Goal: Task Accomplishment & Management: Complete application form

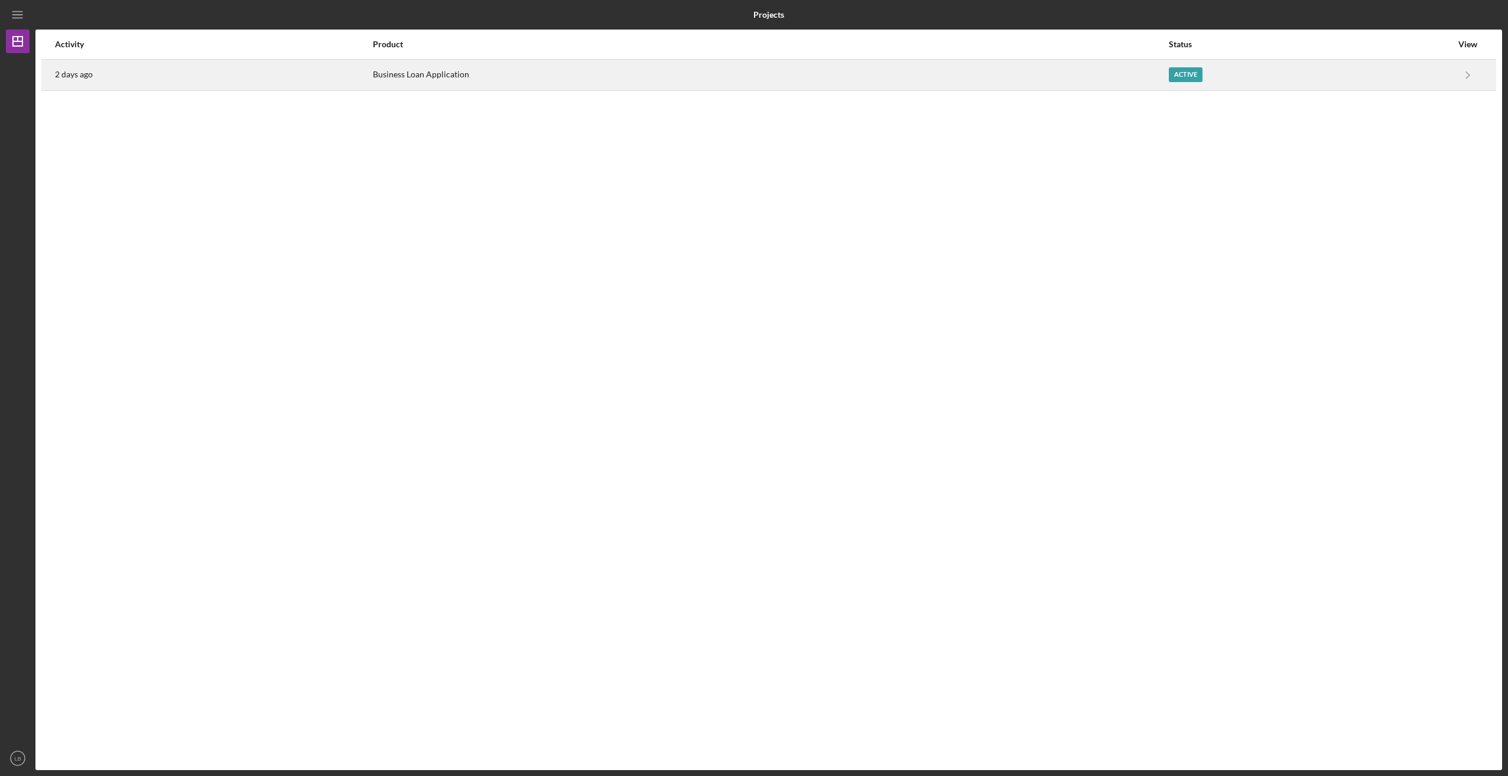
click at [405, 73] on div "Business Loan Application" at bounding box center [770, 75] width 794 height 30
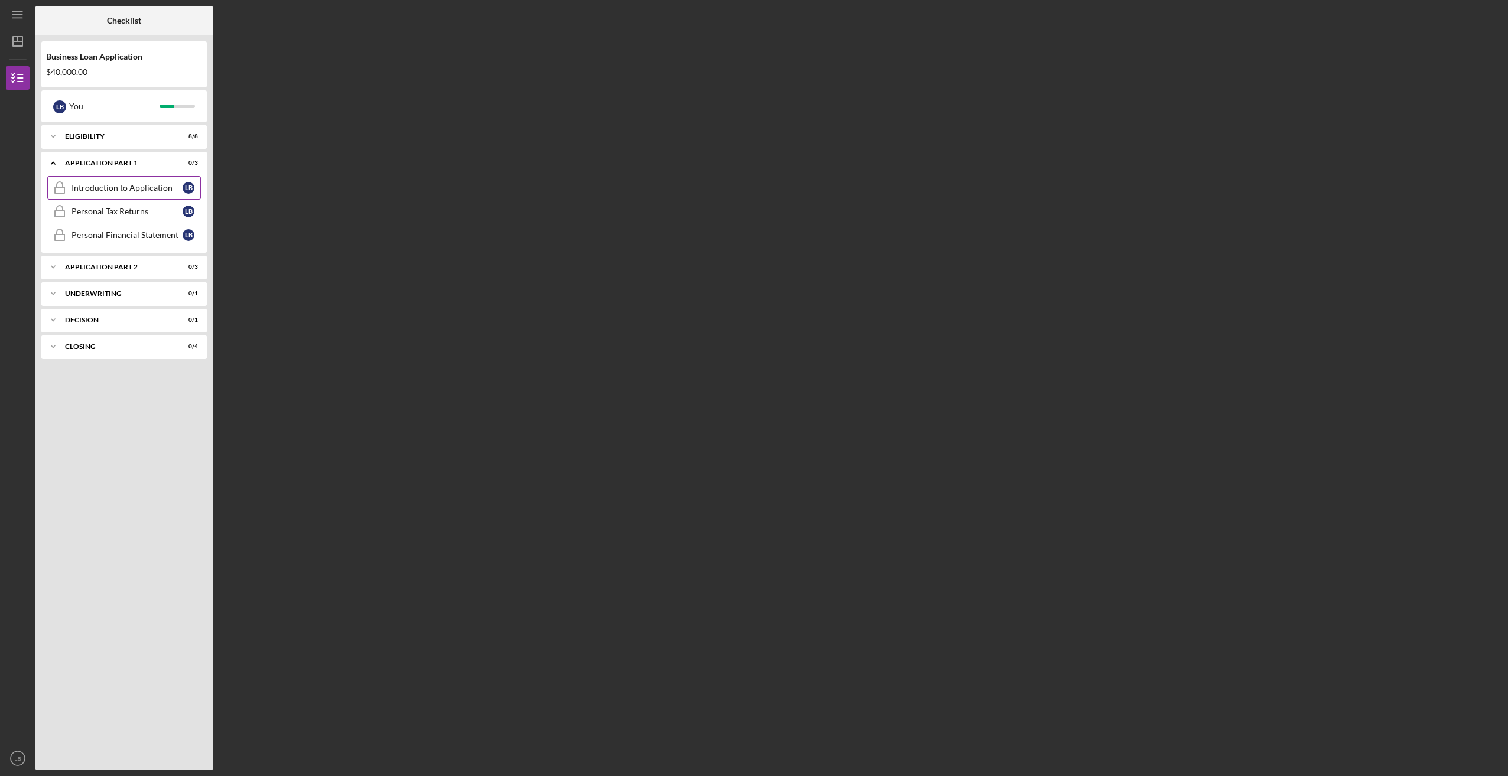
click at [99, 187] on div "Introduction to Application" at bounding box center [126, 187] width 111 height 9
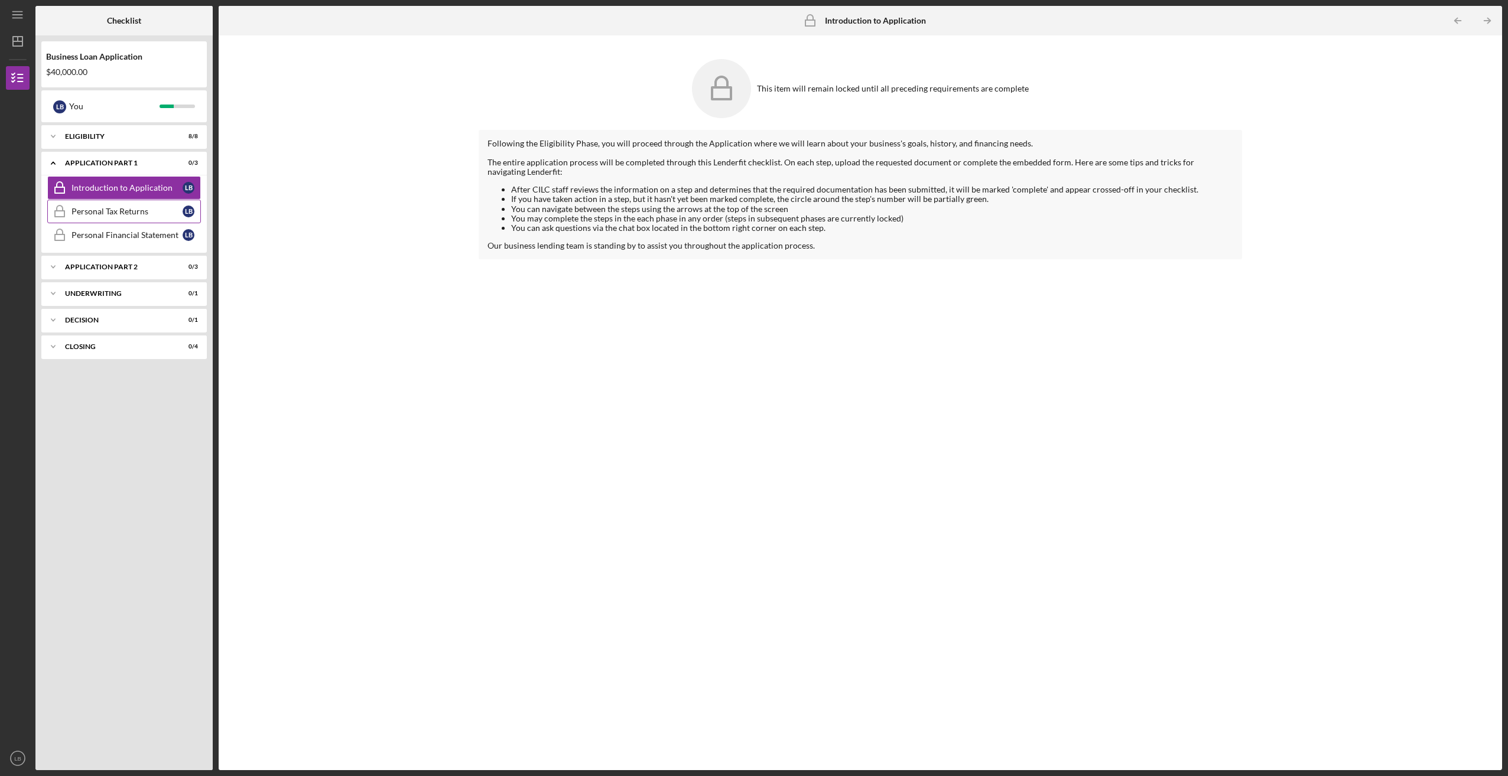
click at [99, 212] on div "Personal Tax Returns" at bounding box center [126, 211] width 111 height 9
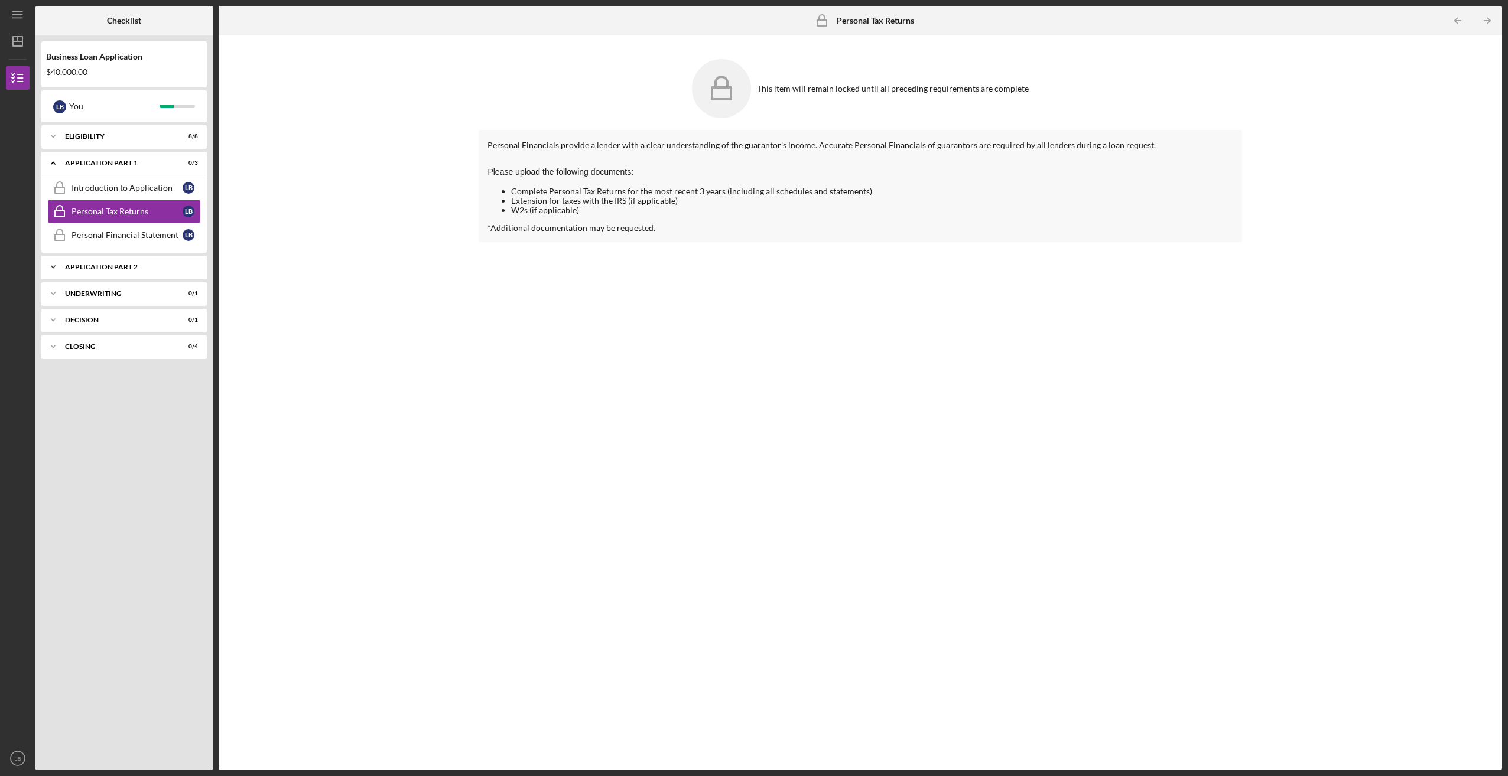
click at [103, 267] on div "Application Part 2" at bounding box center [128, 267] width 127 height 7
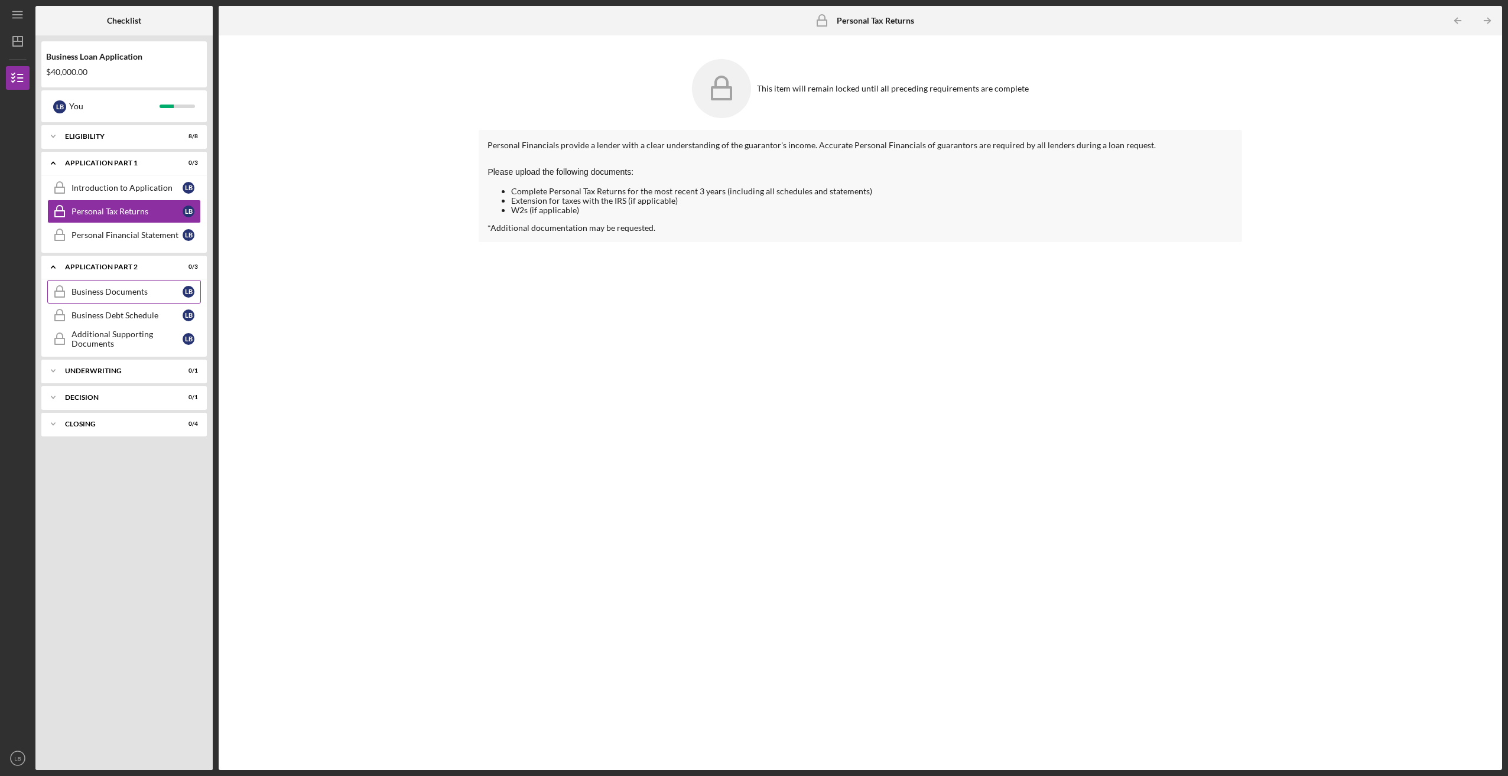
click at [103, 287] on div "Business Documents" at bounding box center [126, 291] width 111 height 9
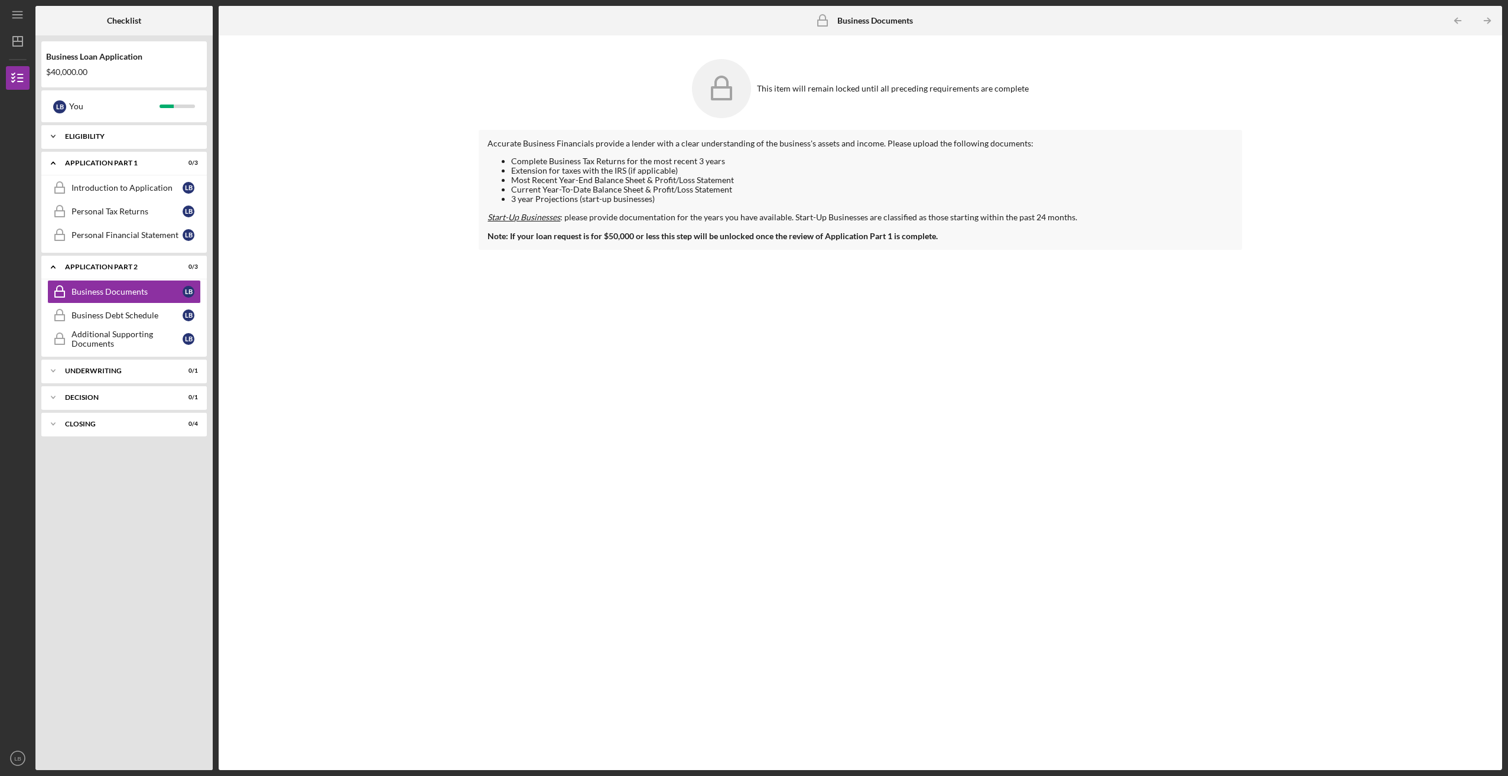
click at [79, 136] on div "Eligibility" at bounding box center [128, 136] width 127 height 7
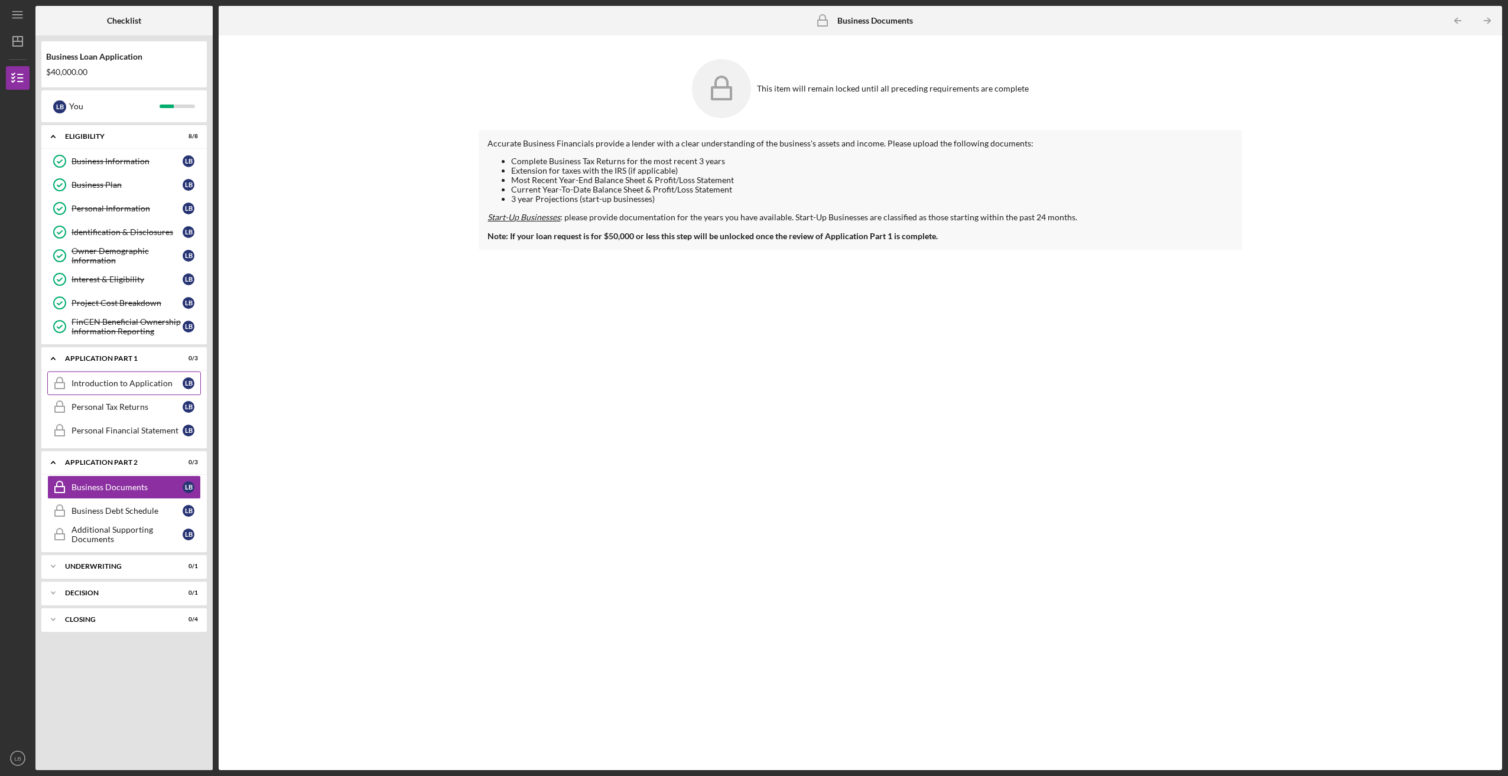
click at [107, 383] on div "Introduction to Application" at bounding box center [126, 383] width 111 height 9
